Goal: Task Accomplishment & Management: Use online tool/utility

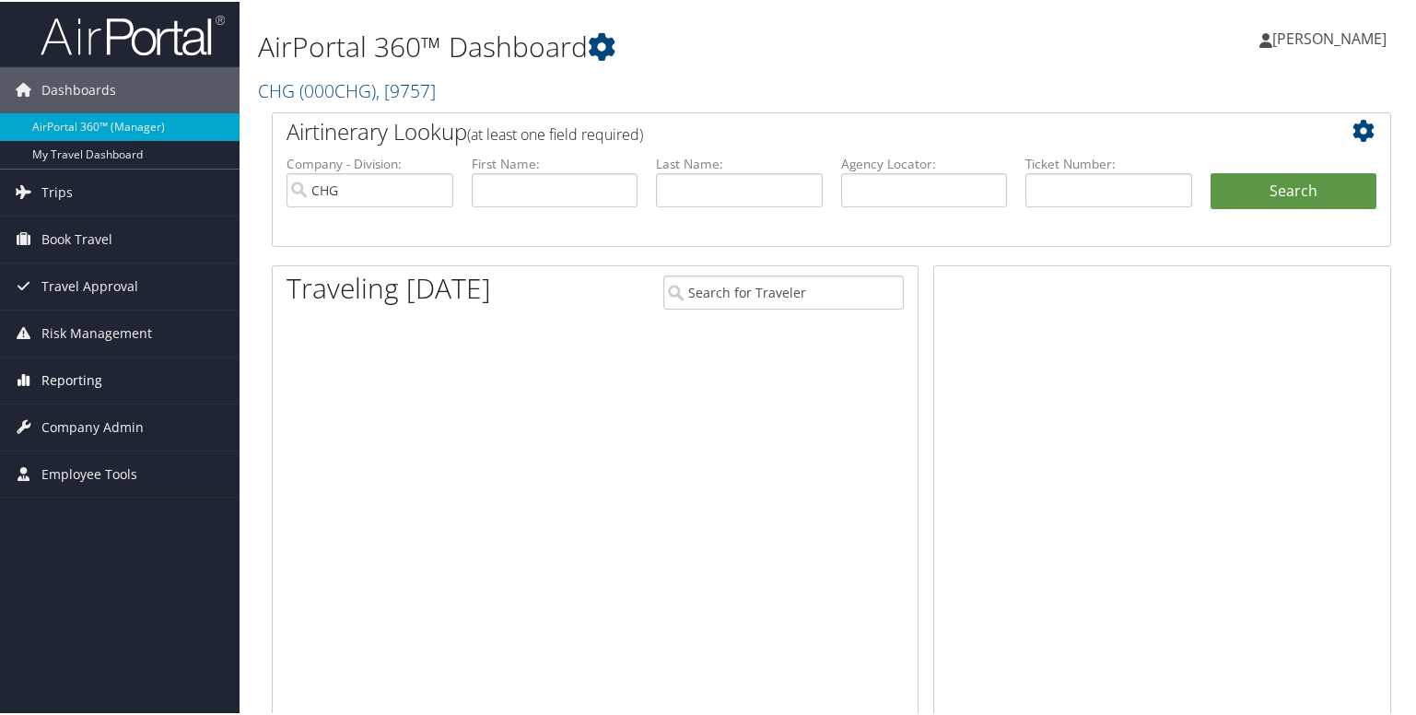
click at [72, 375] on span "Reporting" at bounding box center [71, 379] width 61 height 46
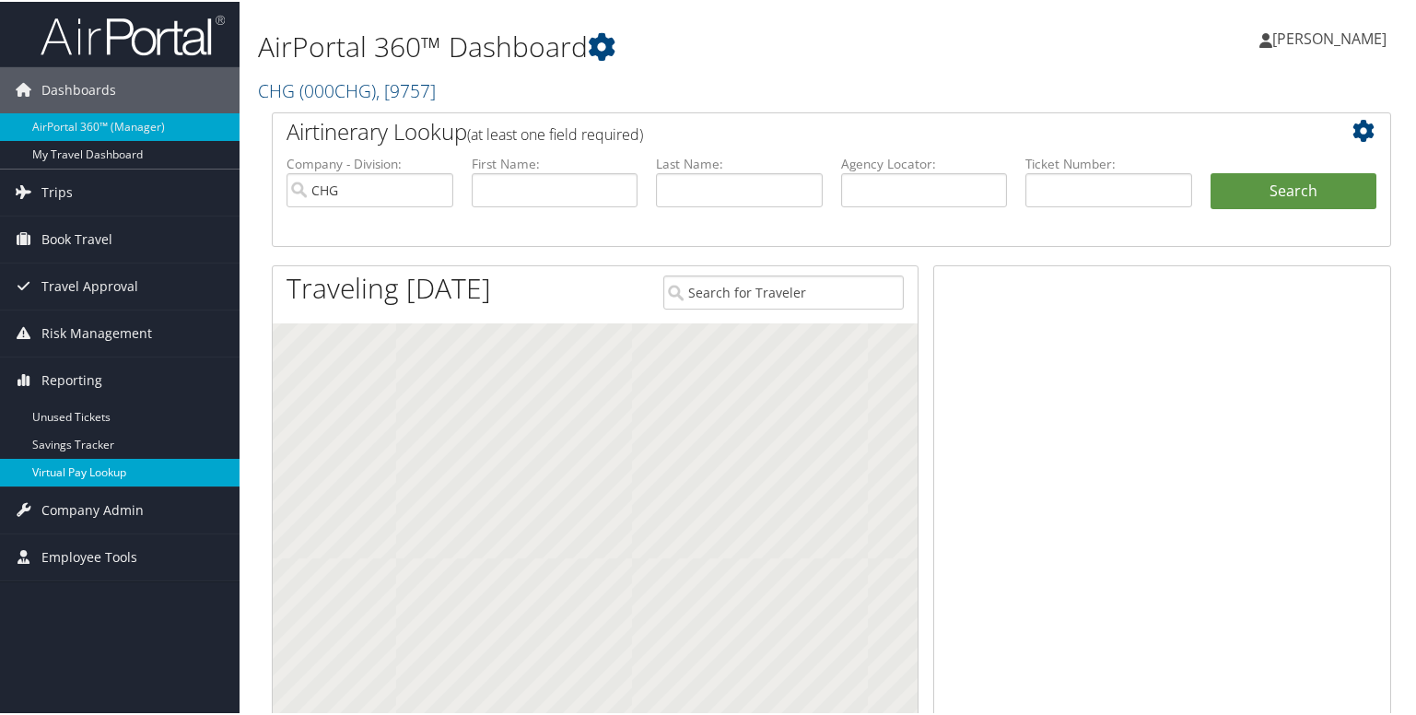
click at [81, 483] on link "Virtual Pay Lookup" at bounding box center [120, 471] width 240 height 28
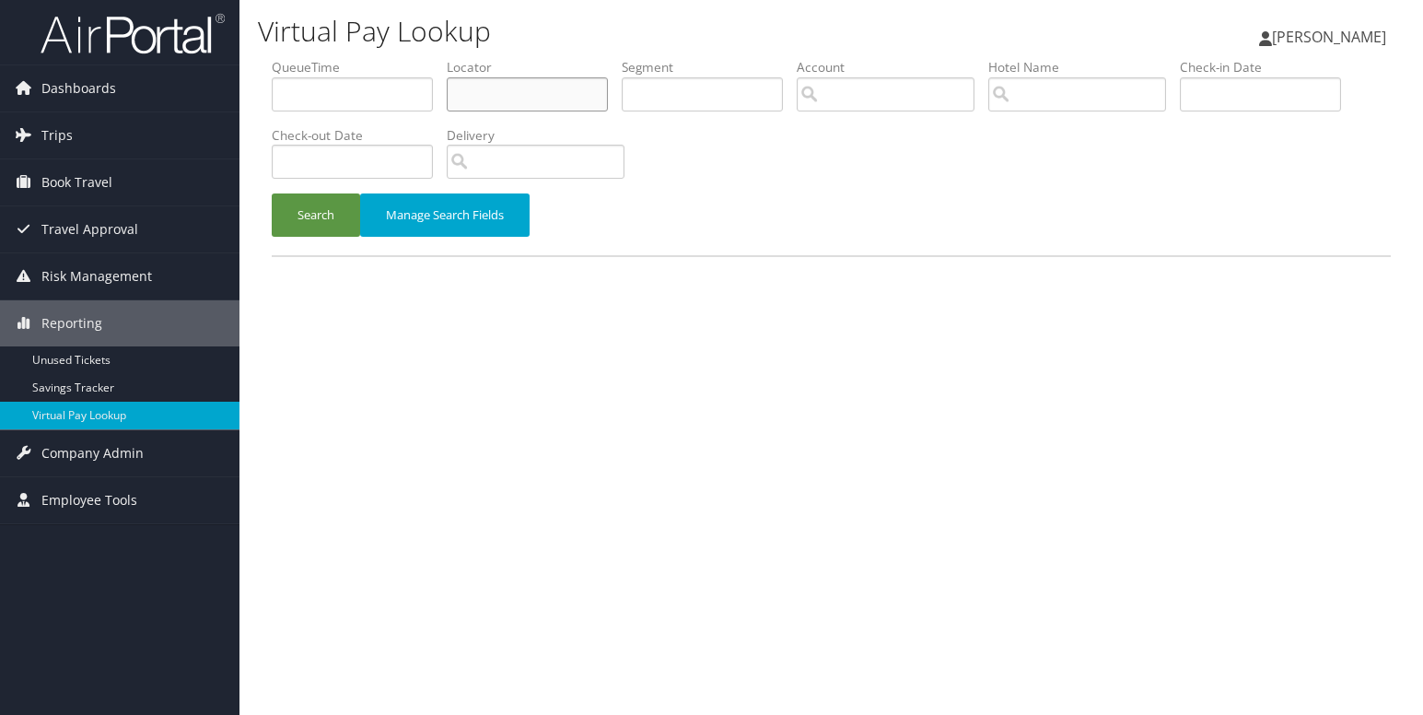
click at [472, 108] on input "text" at bounding box center [527, 94] width 161 height 34
paste input "HHUUVS"
type input "HHUUVS"
click at [321, 211] on button "Search" at bounding box center [316, 214] width 88 height 43
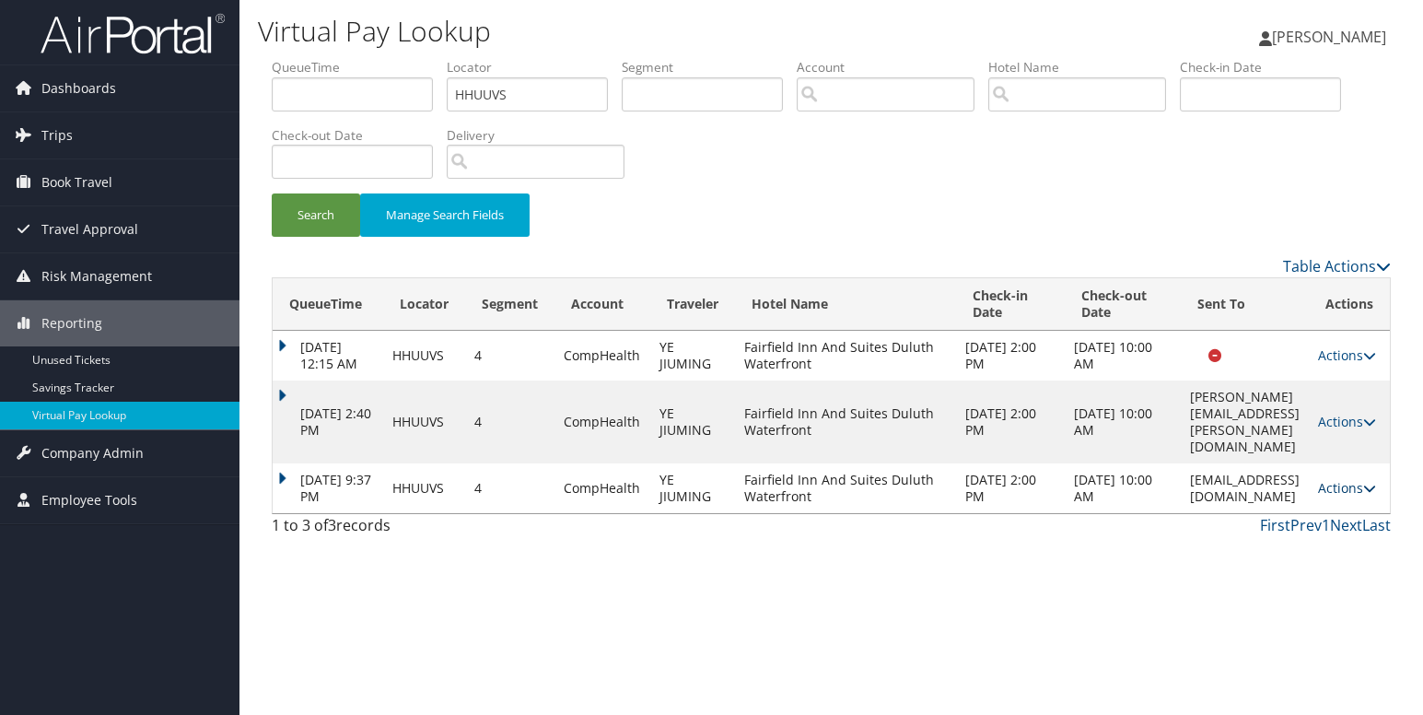
click at [1363, 497] on link "Actions" at bounding box center [1347, 488] width 58 height 18
click at [1306, 652] on link "Logs" at bounding box center [1315, 653] width 116 height 31
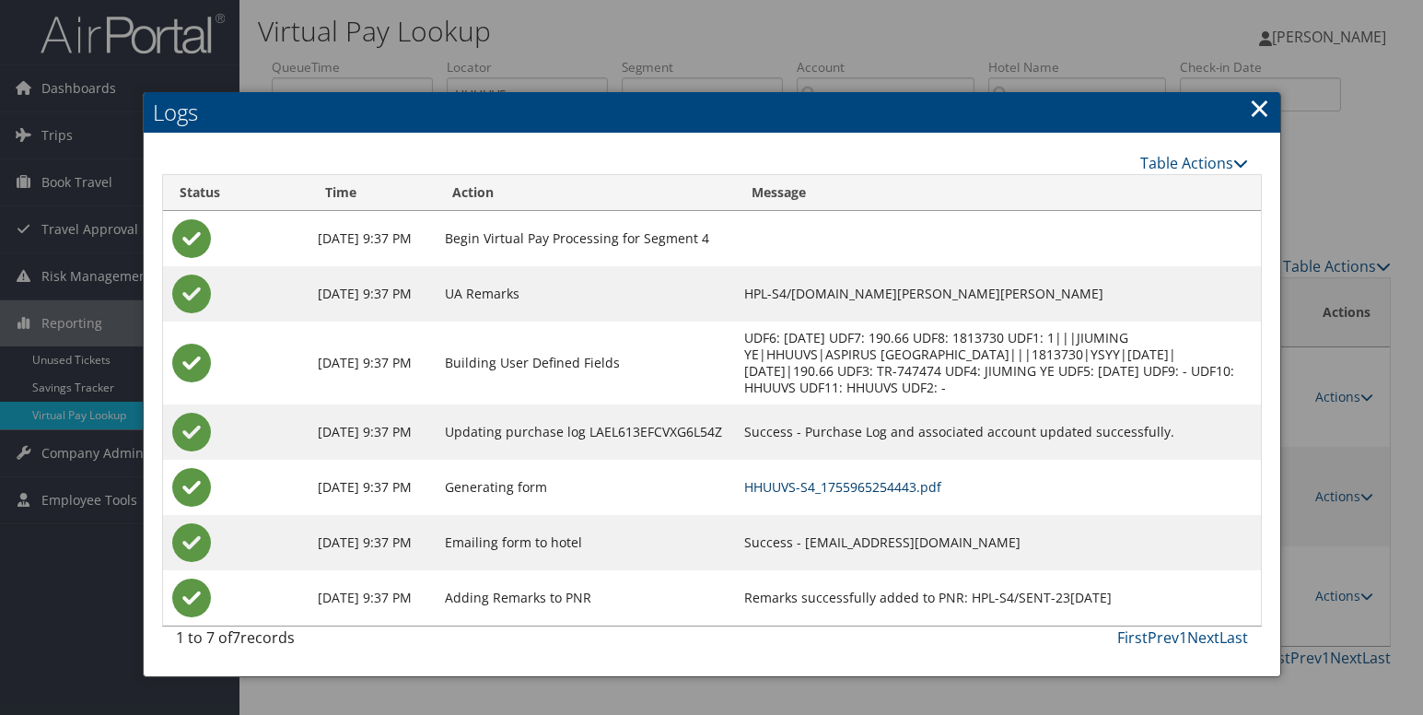
click at [781, 478] on link "HHUUVS-S4_1755965254443.pdf" at bounding box center [842, 487] width 197 height 18
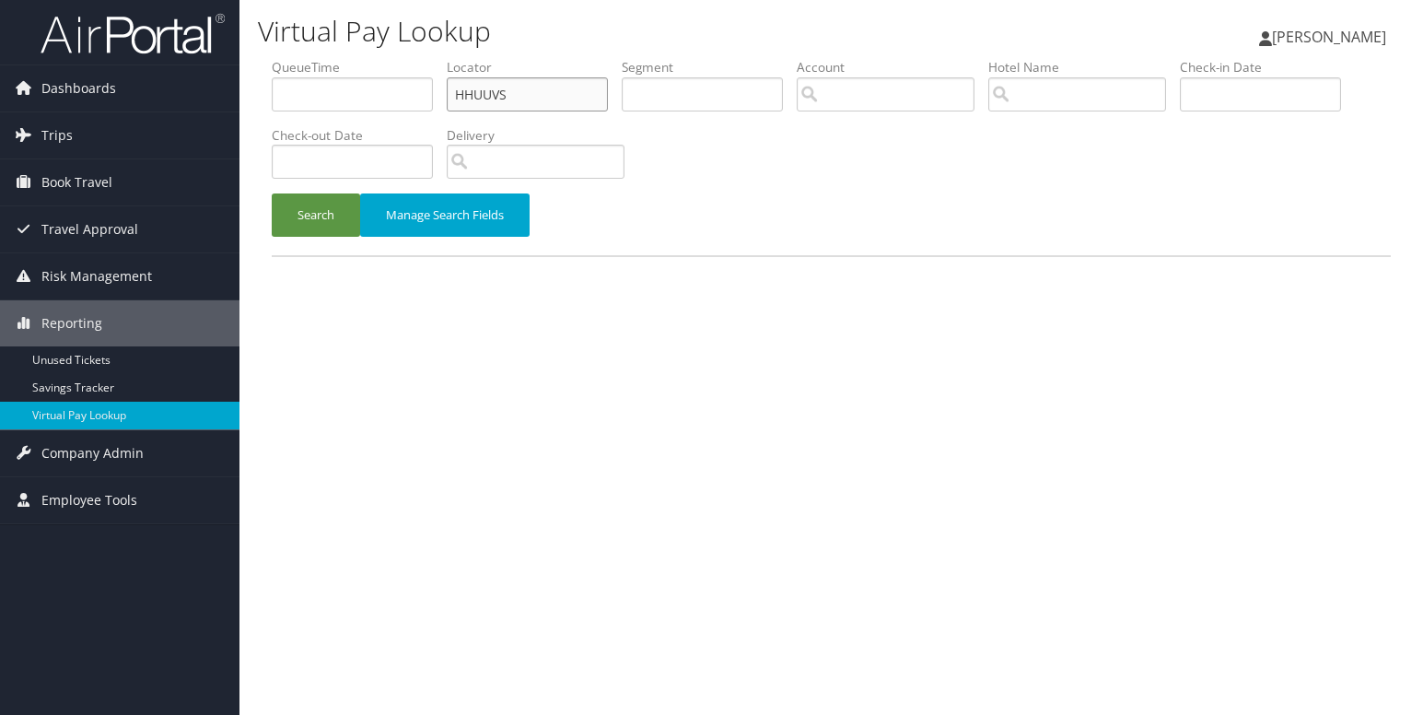
click at [493, 92] on input "HHUUVS" at bounding box center [527, 94] width 161 height 34
paste input "JGBIDP"
click at [307, 215] on button "Search" at bounding box center [316, 214] width 88 height 43
click at [485, 94] on input "JGBIDP" at bounding box center [527, 94] width 161 height 34
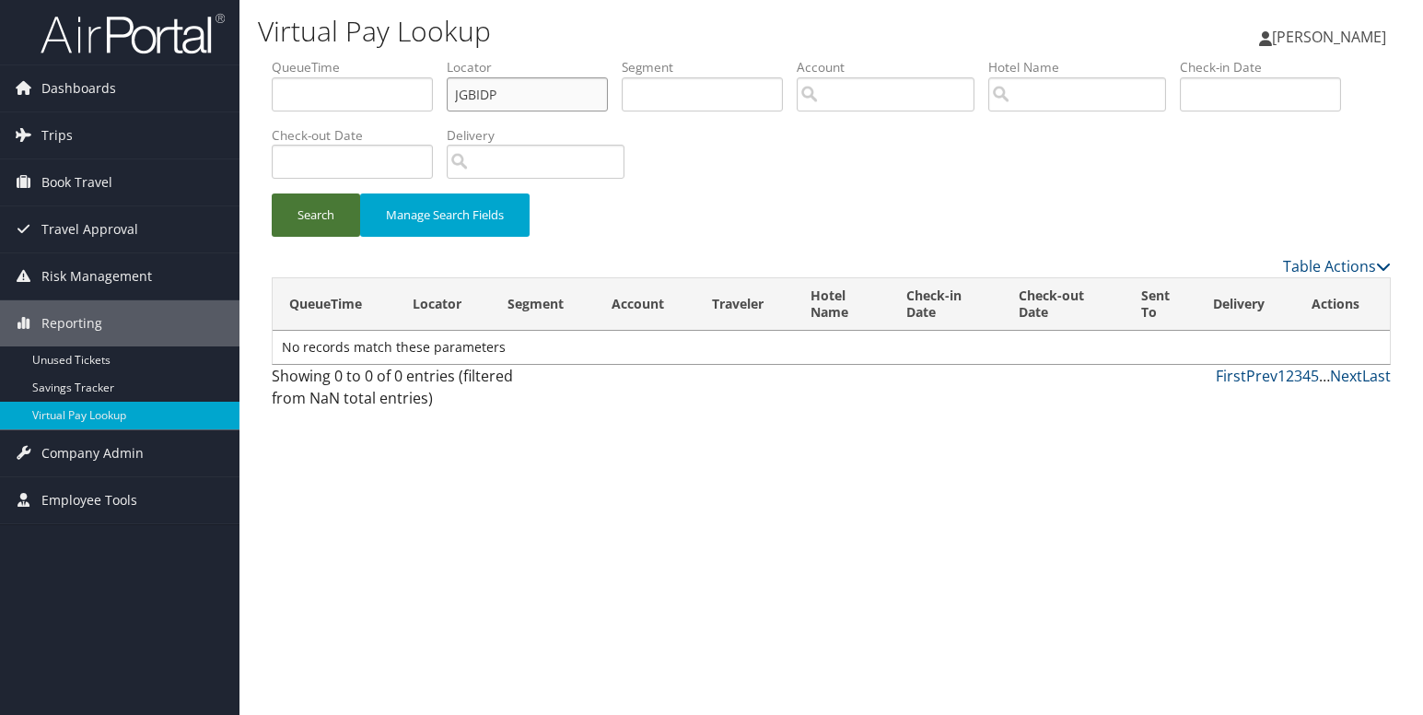
type input "JGBIDP"
click at [323, 204] on button "Search" at bounding box center [316, 214] width 88 height 43
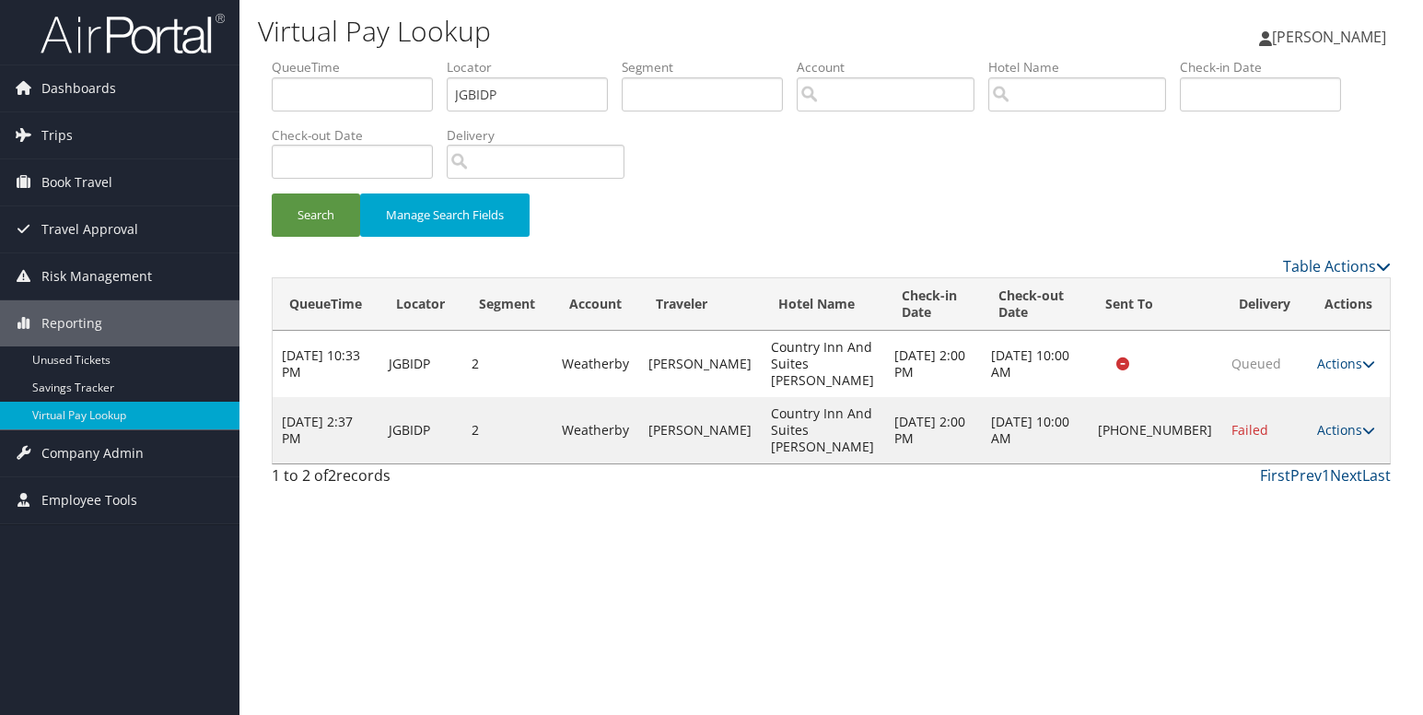
click at [1183, 521] on div "Virtual Pay Lookup Luke Perry Luke Perry My Settings Travel Agency Contacts Vie…" at bounding box center [832, 357] width 1184 height 715
click at [1363, 426] on icon at bounding box center [1369, 430] width 13 height 13
click at [1291, 480] on link "Logs" at bounding box center [1281, 488] width 158 height 31
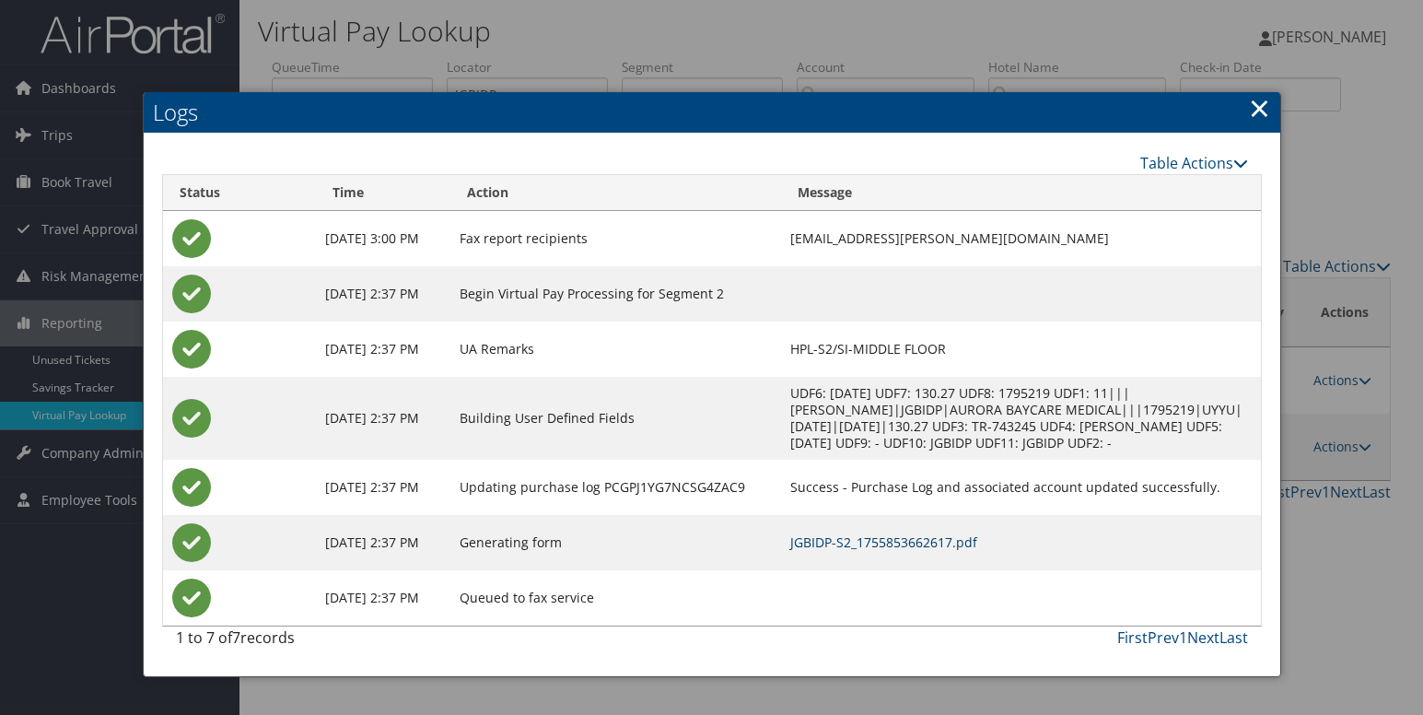
click at [844, 541] on link "JGBIDP-S2_1755853662617.pdf" at bounding box center [883, 542] width 187 height 18
